Goal: Information Seeking & Learning: Check status

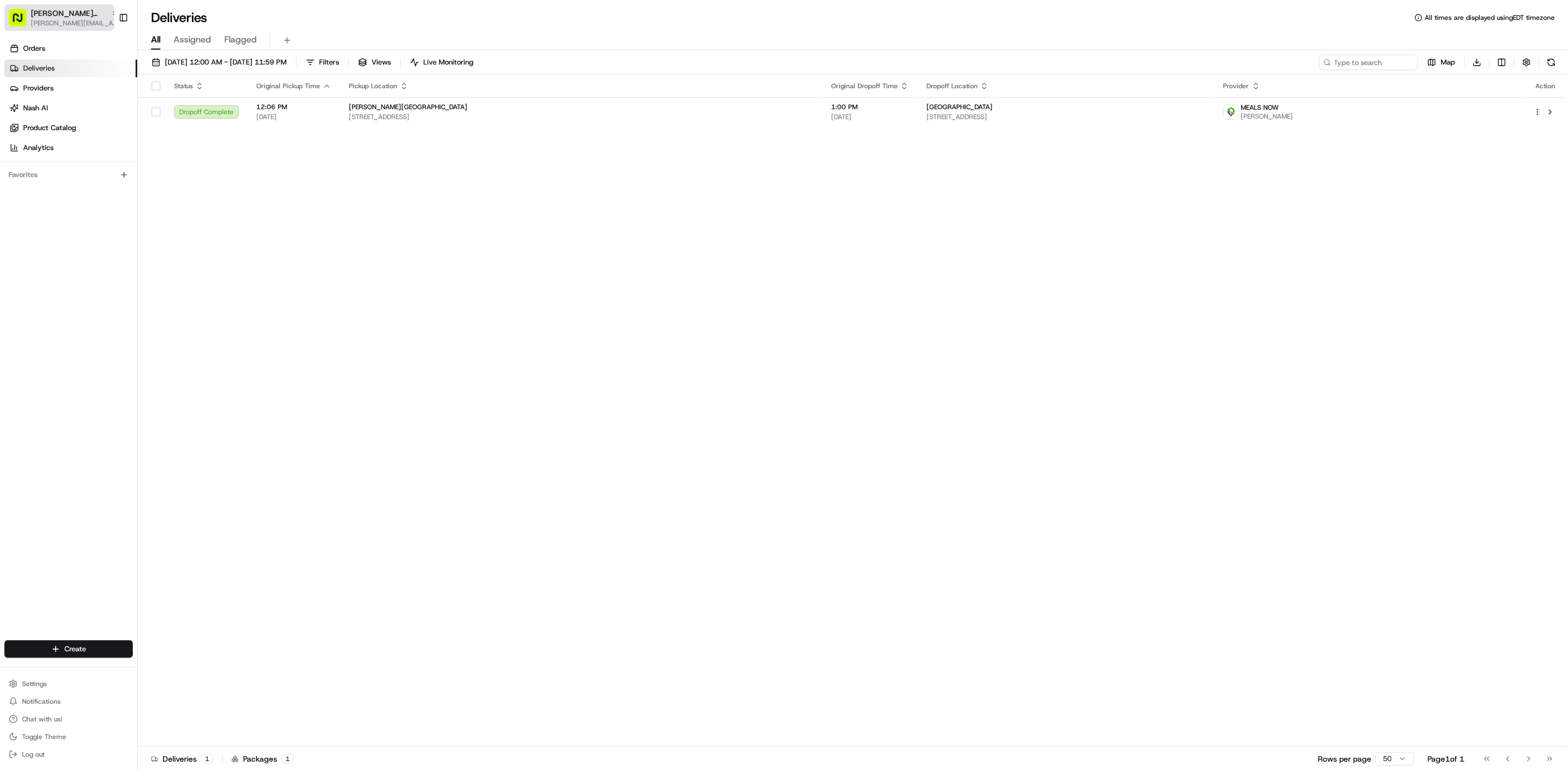
click at [37, 15] on span "[PERSON_NAME][GEOGRAPHIC_DATA]" at bounding box center [69, 13] width 76 height 11
type input "red's bes"
click at [216, 60] on div "Red's Best" at bounding box center [198, 57] width 160 height 22
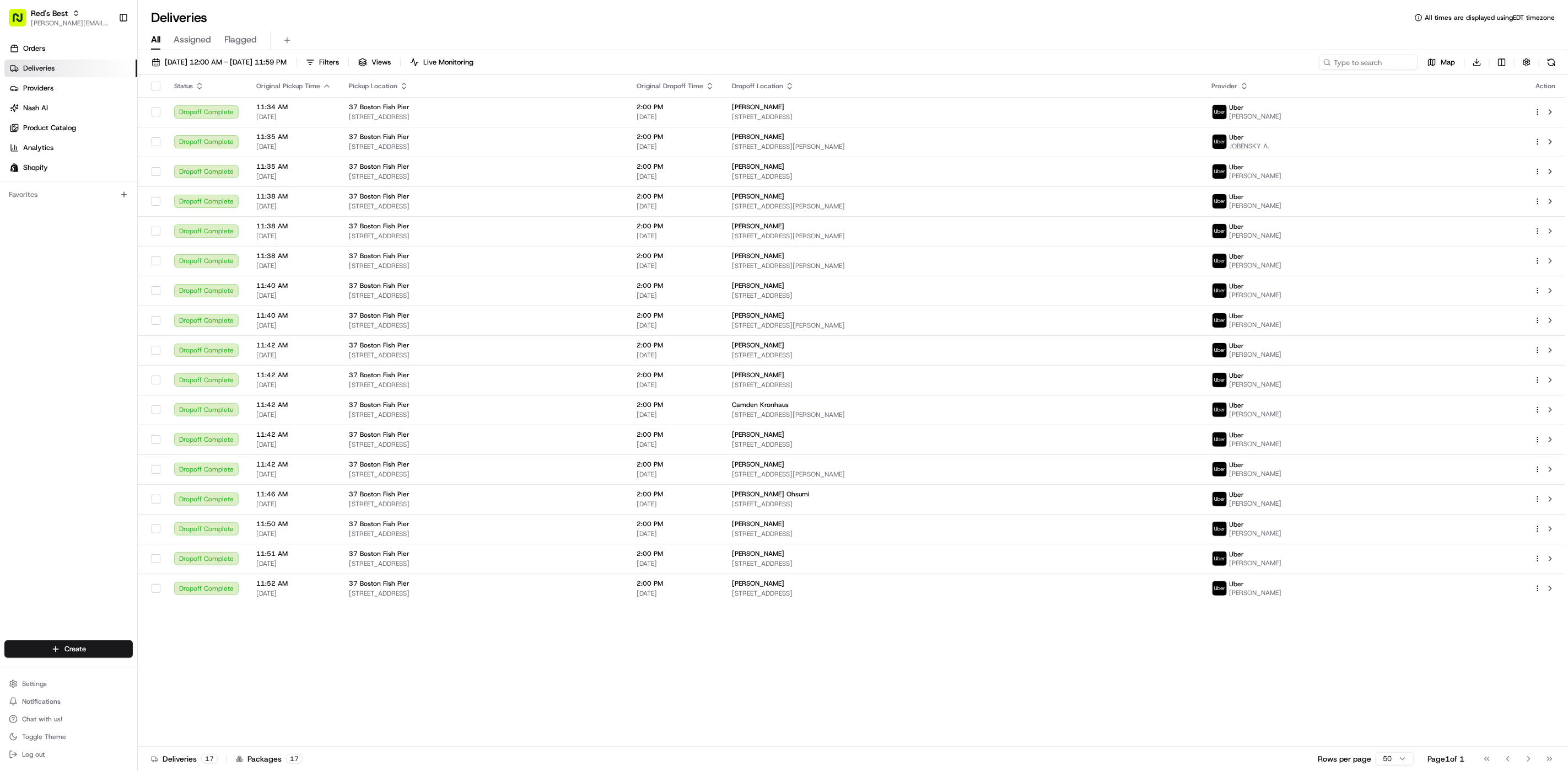
click at [216, 60] on span "[DATE] 12:00 AM - [DATE] 11:59 PM" at bounding box center [226, 62] width 122 height 10
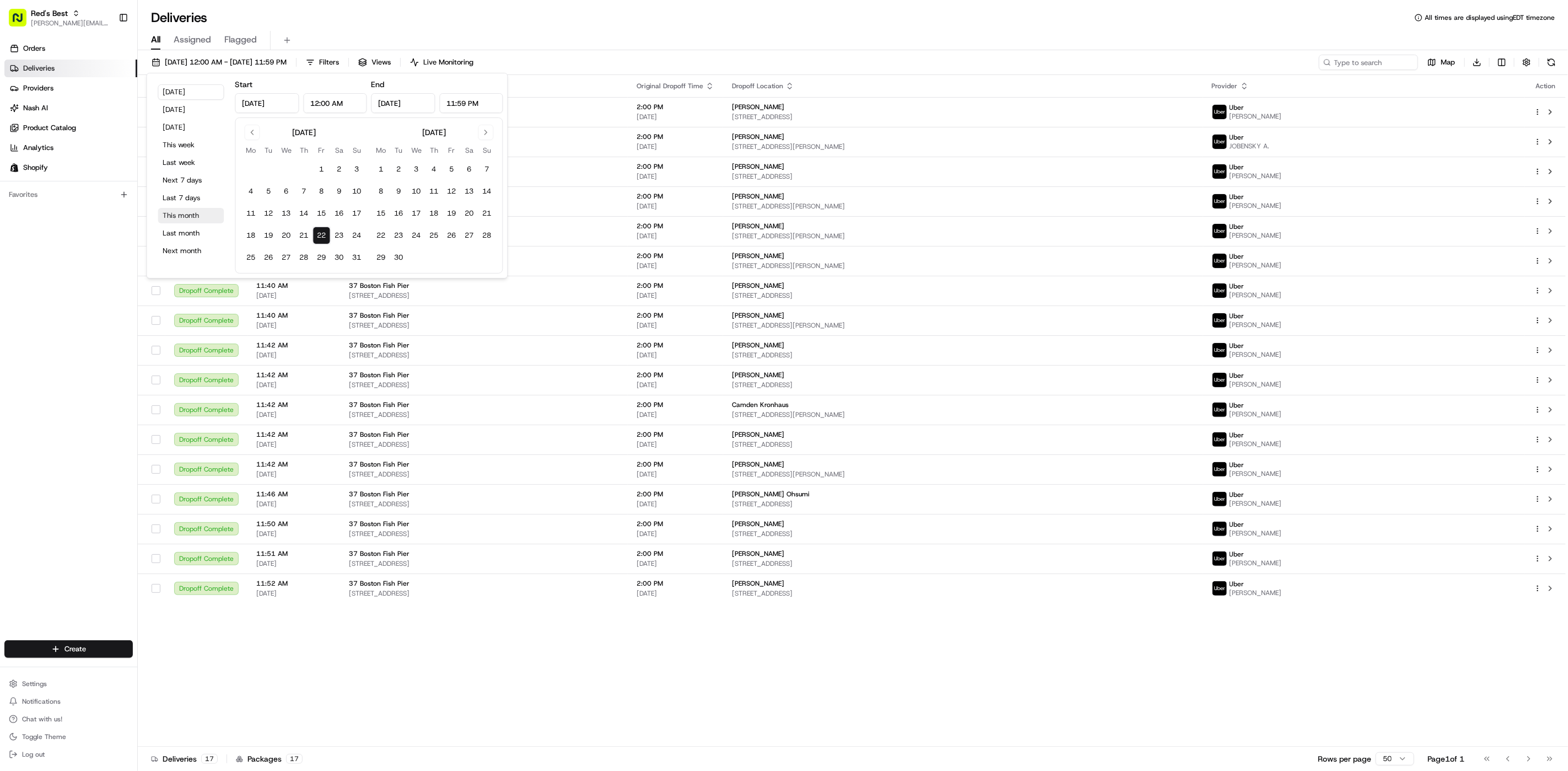
click at [195, 217] on button "This month" at bounding box center [191, 215] width 66 height 15
type input "[DATE]"
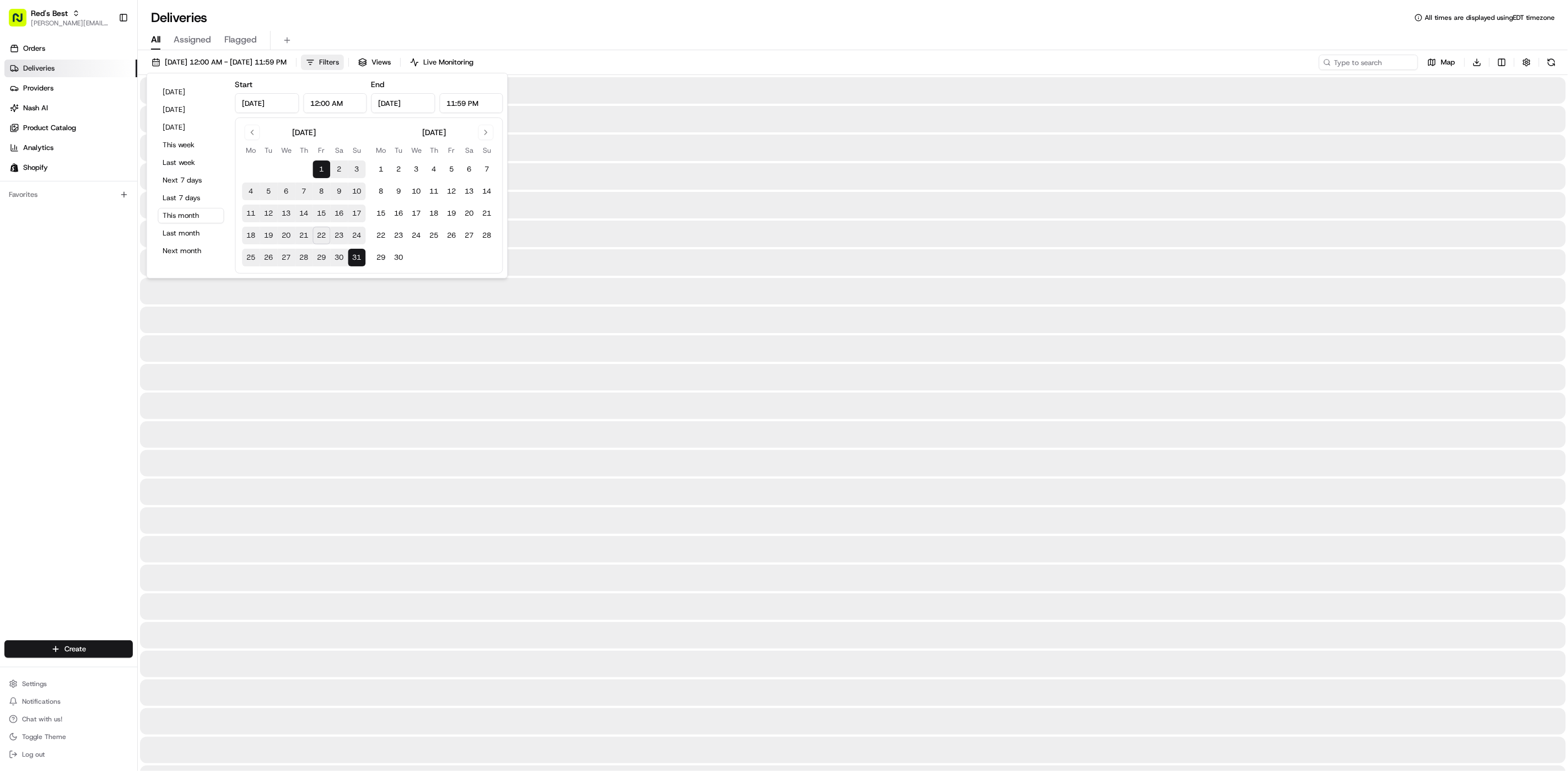
click at [344, 55] on button "Filters" at bounding box center [322, 62] width 43 height 15
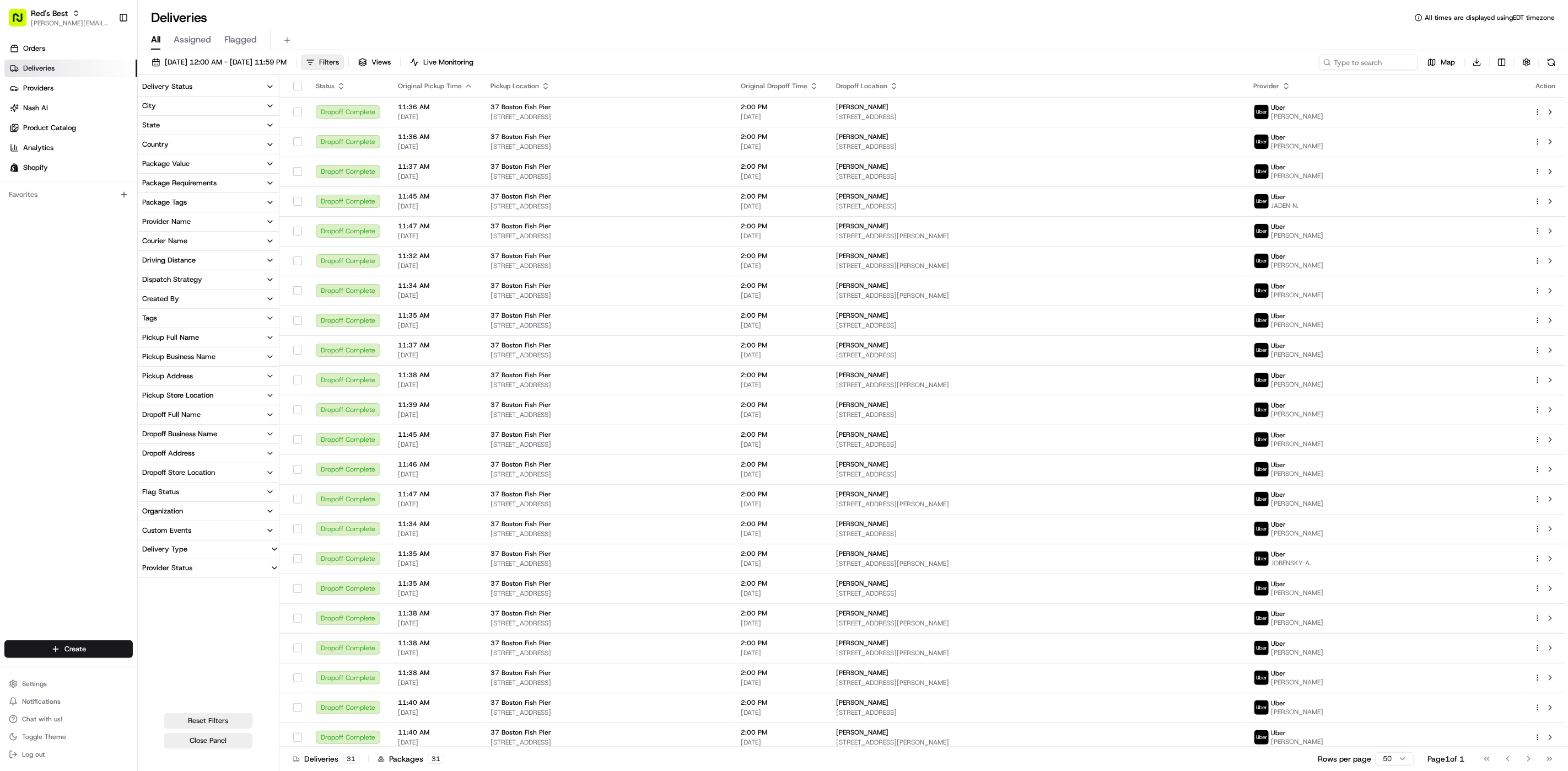
click at [344, 60] on button "Filters" at bounding box center [322, 62] width 43 height 15
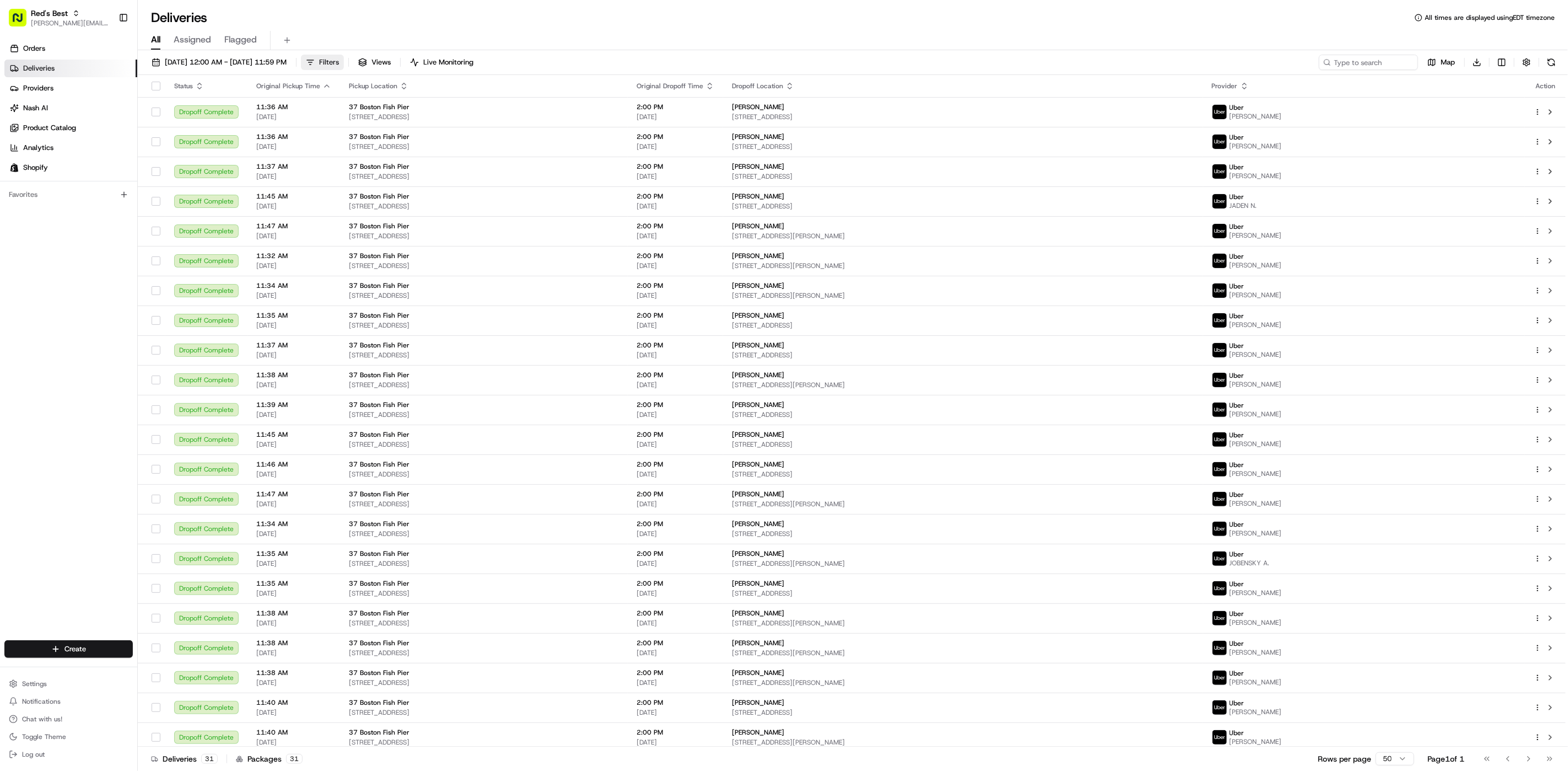
click at [344, 62] on button "Filters" at bounding box center [322, 62] width 43 height 15
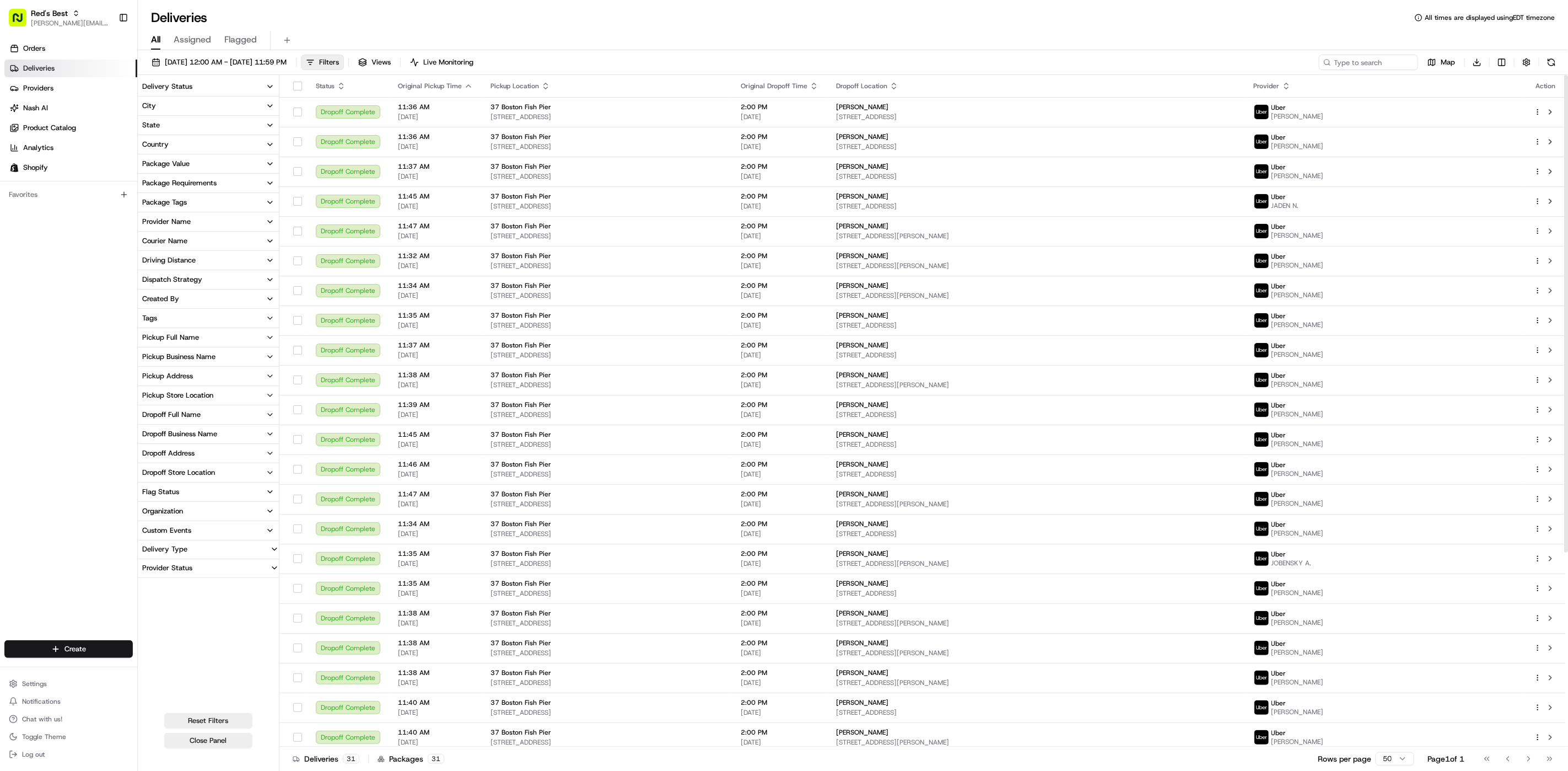
click at [275, 85] on button "Delivery Status" at bounding box center [208, 86] width 141 height 19
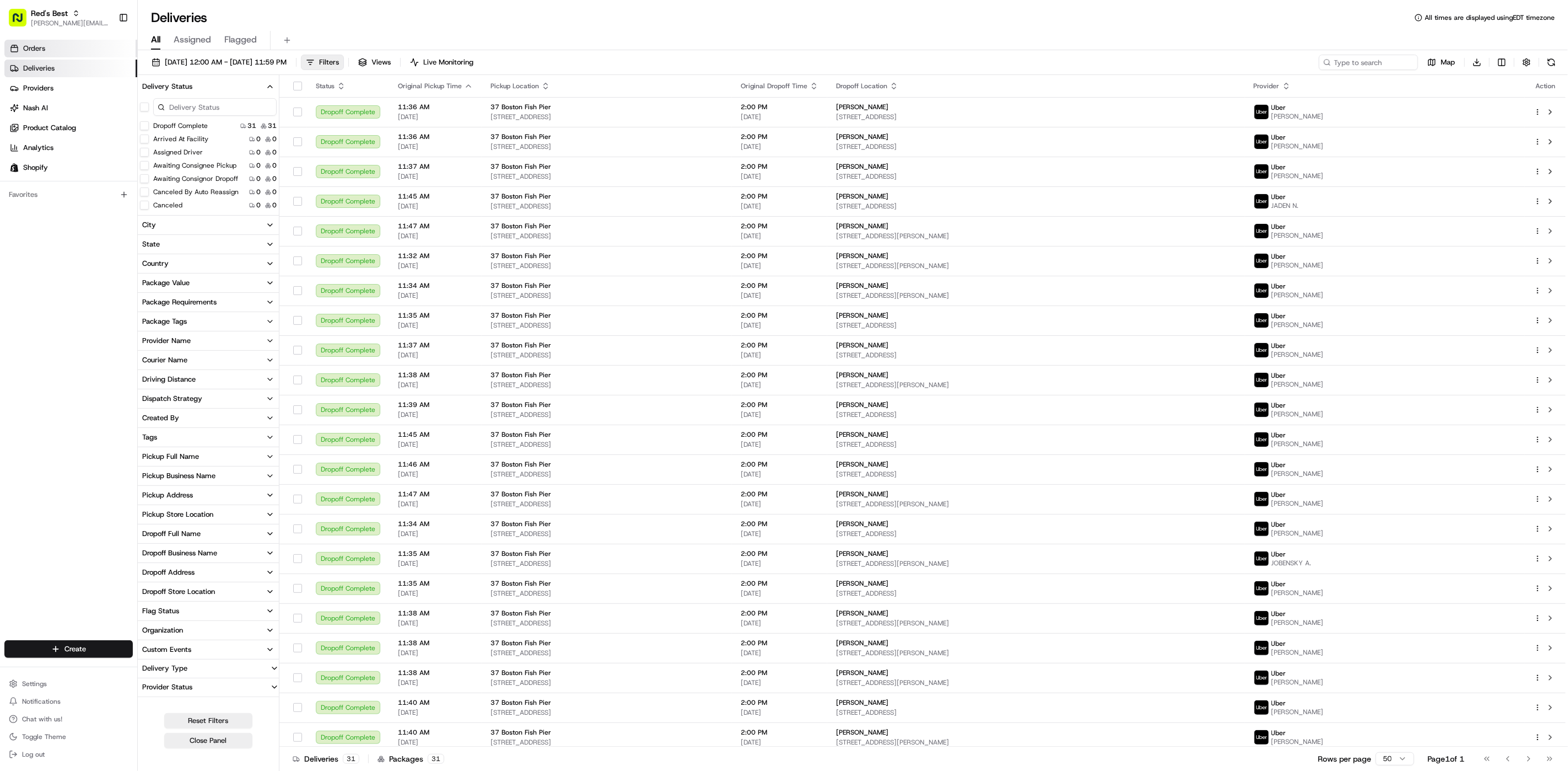
click at [63, 48] on link "Orders" at bounding box center [71, 48] width 133 height 18
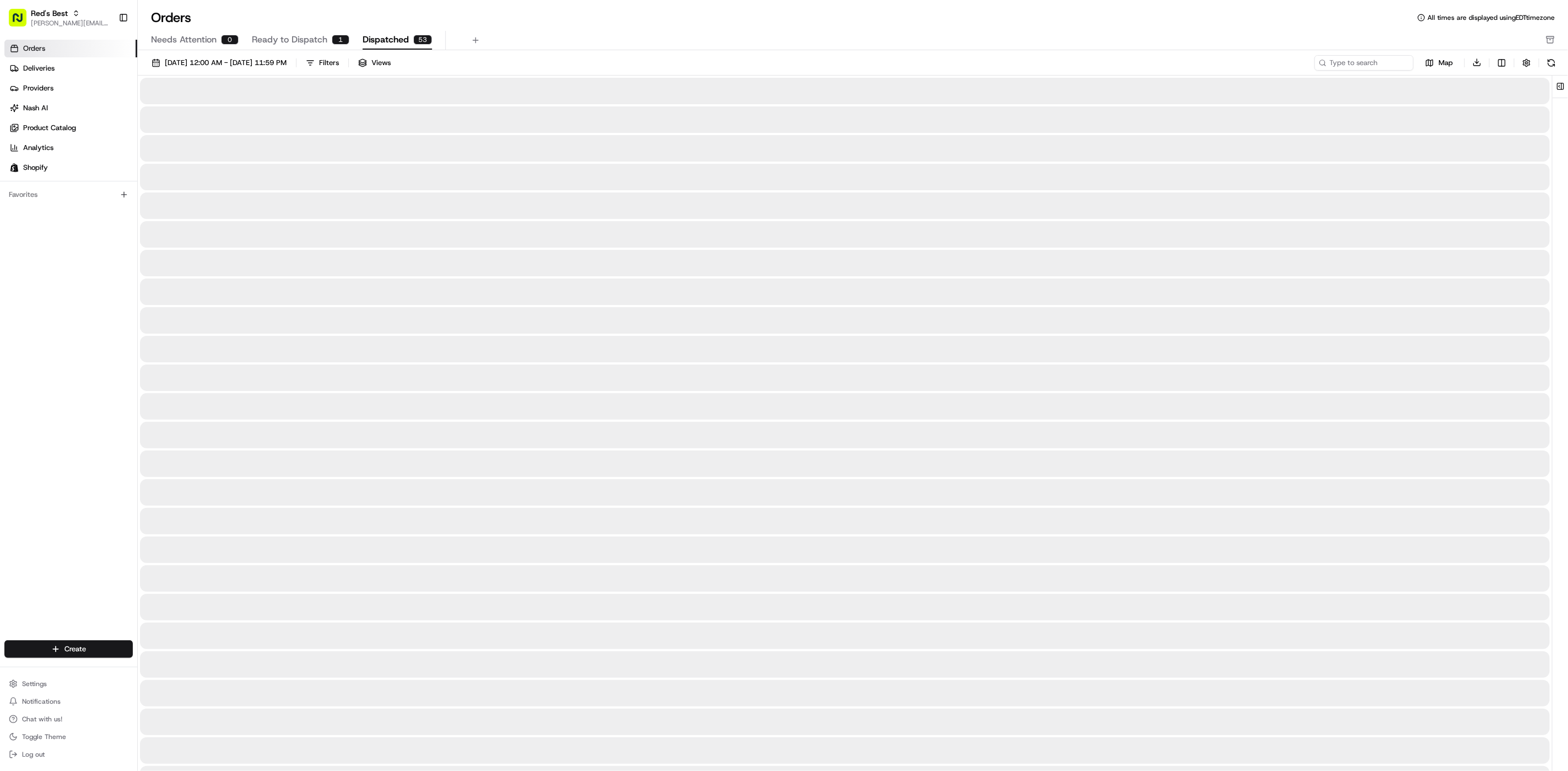
click at [383, 40] on span "Dispatched" at bounding box center [386, 40] width 46 height 13
